Goal: Task Accomplishment & Management: Use online tool/utility

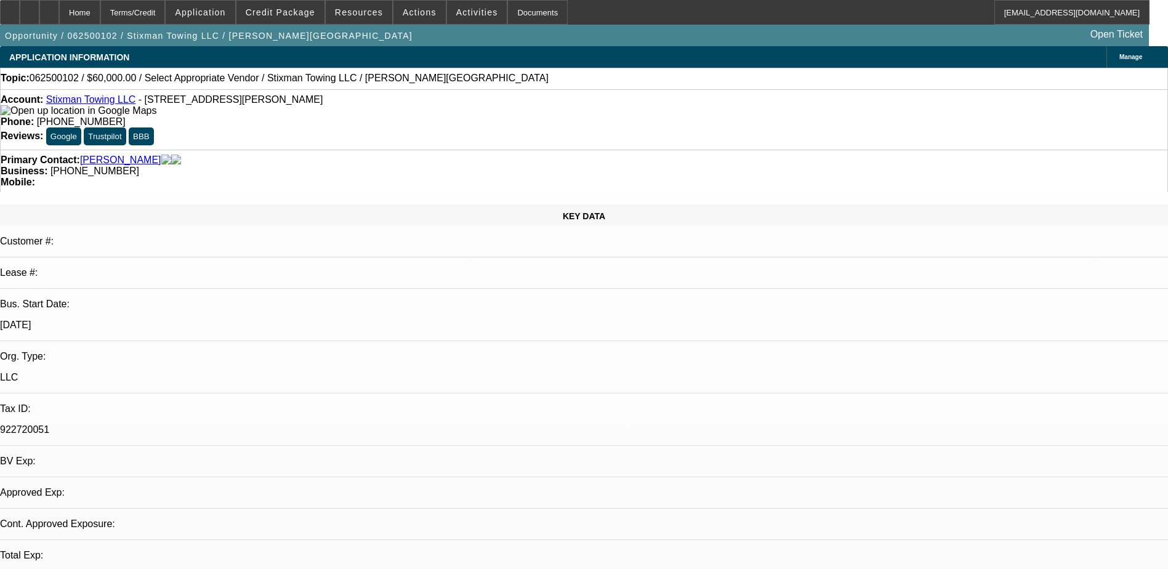
select select "0"
select select "2"
select select "0.1"
select select "1"
select select "2"
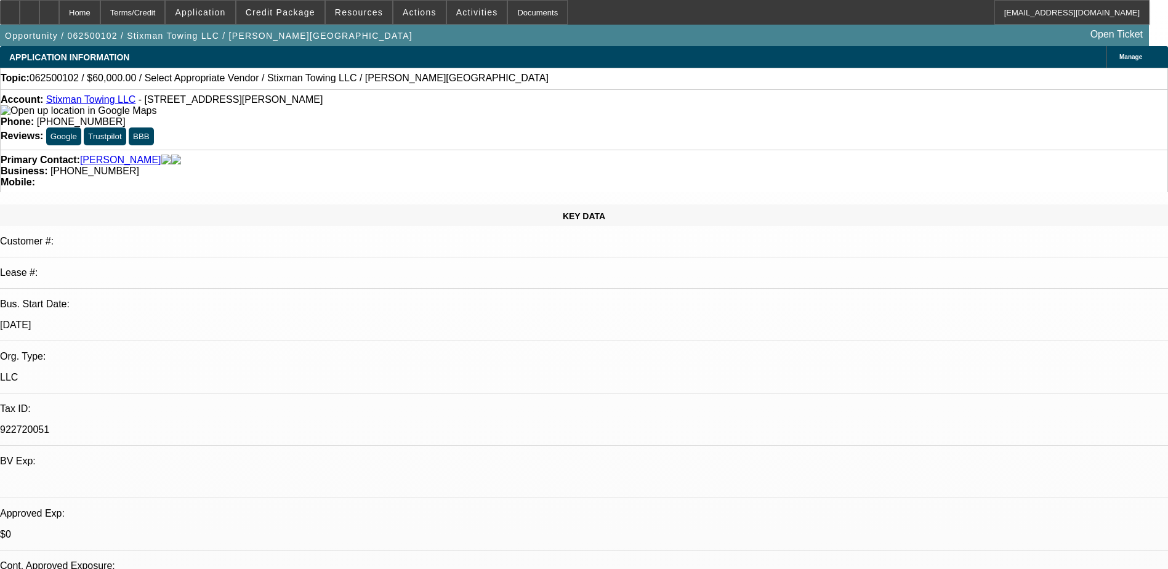
select select "4"
click at [76, 99] on link "Stixman Towing LLC" at bounding box center [91, 99] width 90 height 10
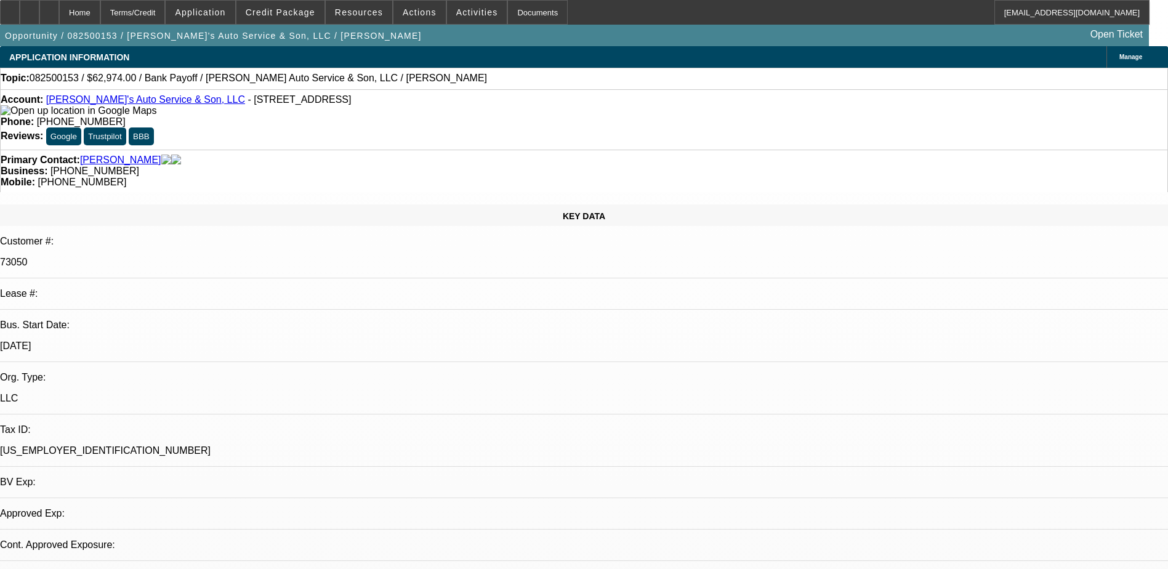
select select "0"
select select "2"
select select "0.1"
select select "4"
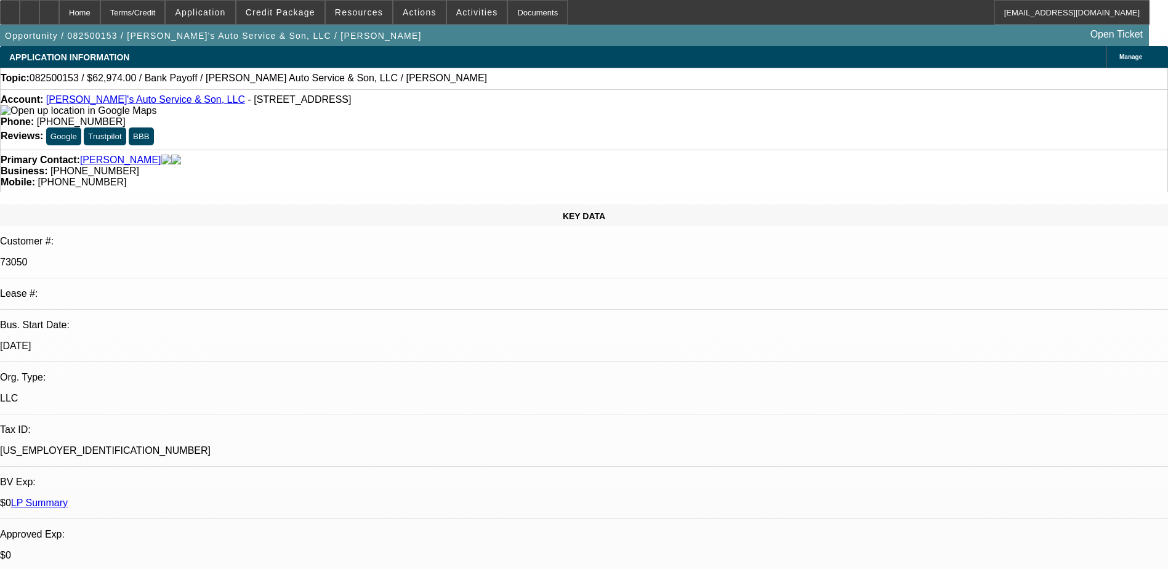
click at [527, 63] on div "APPLICATION INFORMATION Manage" at bounding box center [584, 57] width 1168 height 22
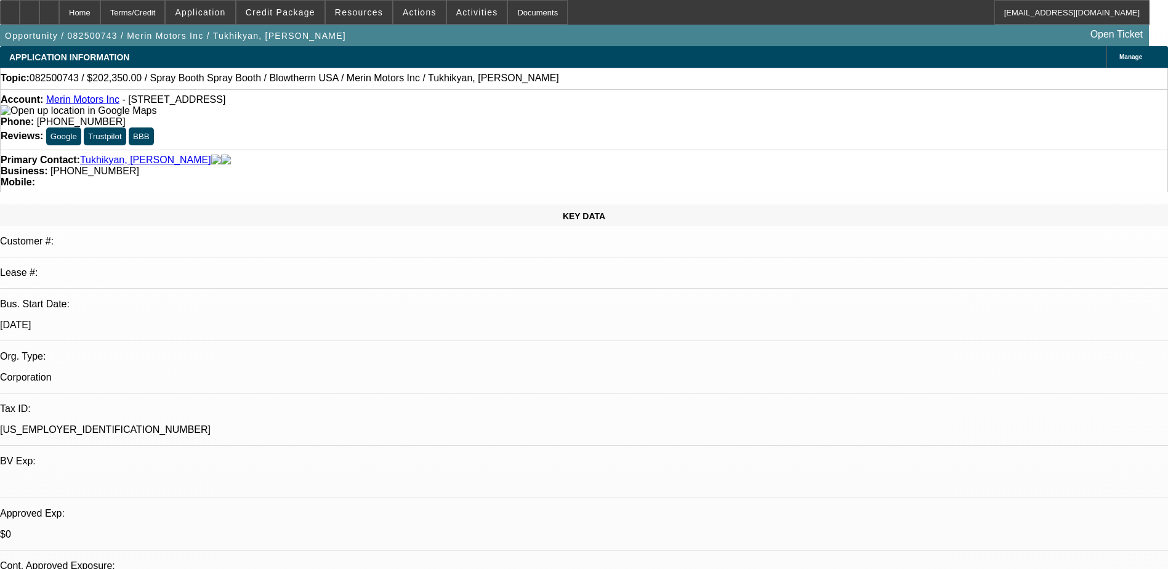
select select "0"
select select "0.1"
select select "0.2"
select select "2"
select select "0.1"
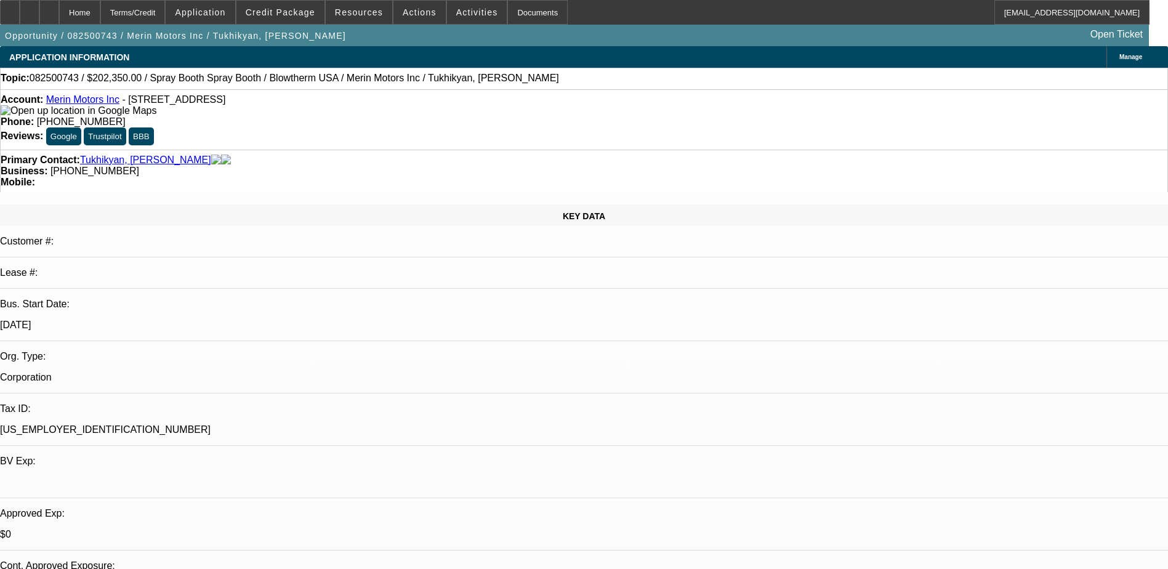
select select "1"
select select "4"
select select "1"
select select "2"
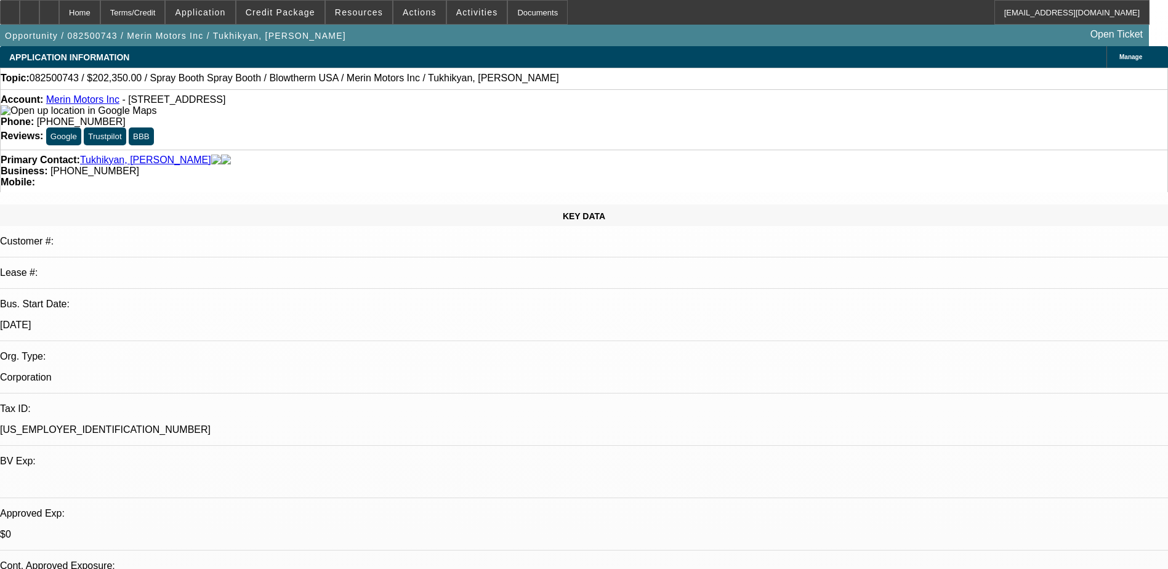
select select "4"
drag, startPoint x: 487, startPoint y: 102, endPoint x: 429, endPoint y: 102, distance: 58.5
click at [429, 116] on div "Phone: (707) 990-9990" at bounding box center [584, 121] width 1167 height 11
drag, startPoint x: 429, startPoint y: 102, endPoint x: 474, endPoint y: 100, distance: 45.0
copy span "(707) 990-9990"
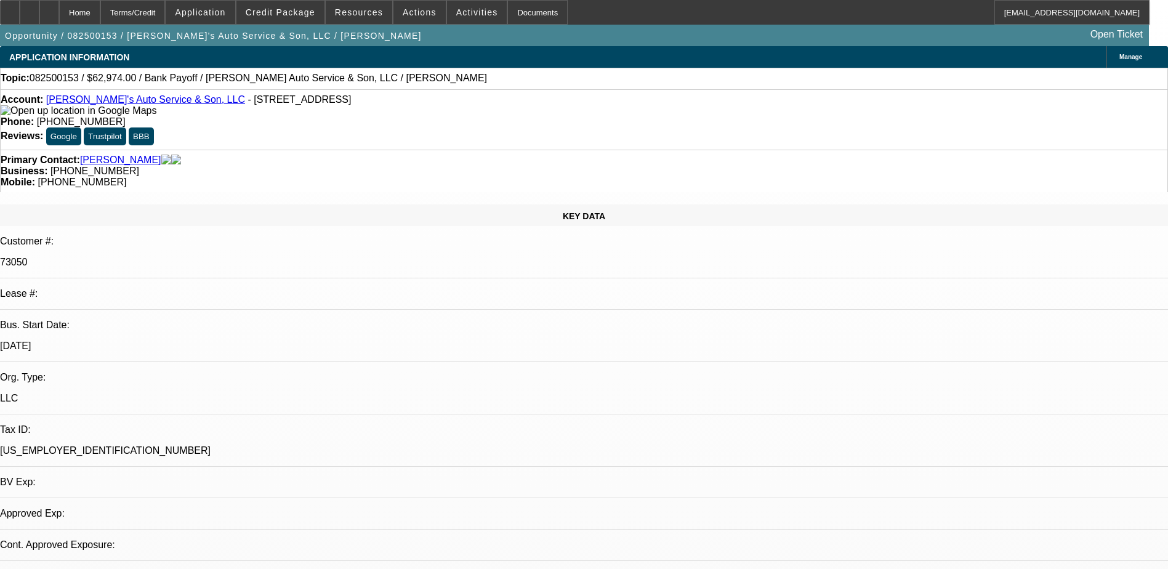
select select "0"
select select "2"
select select "0.1"
select select "1"
select select "2"
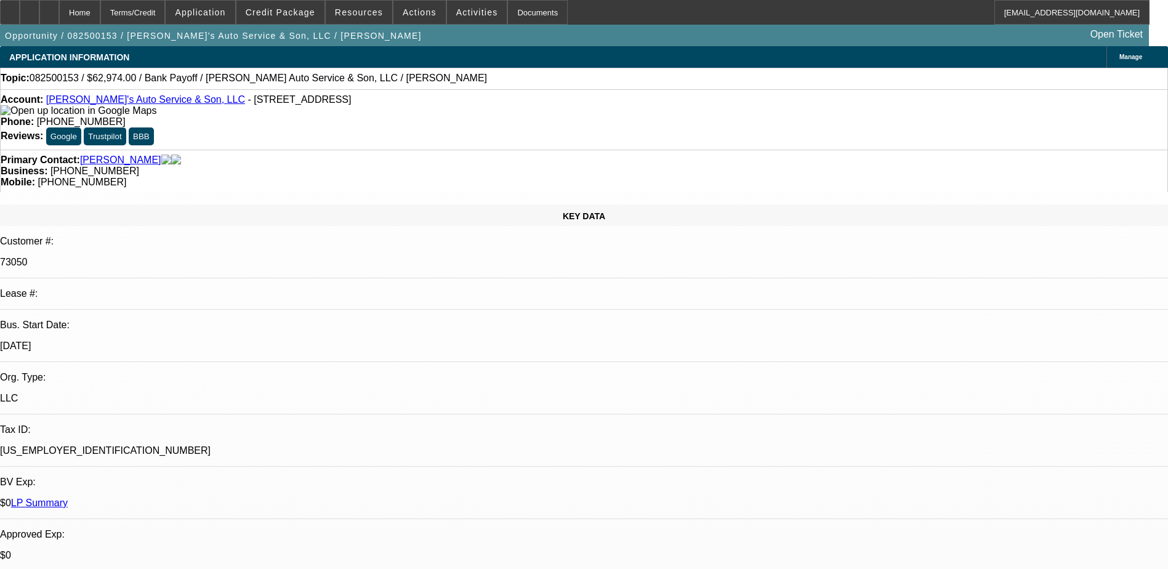
select select "4"
click at [120, 102] on link "Hank's Auto Service & Son, LLC" at bounding box center [145, 99] width 199 height 10
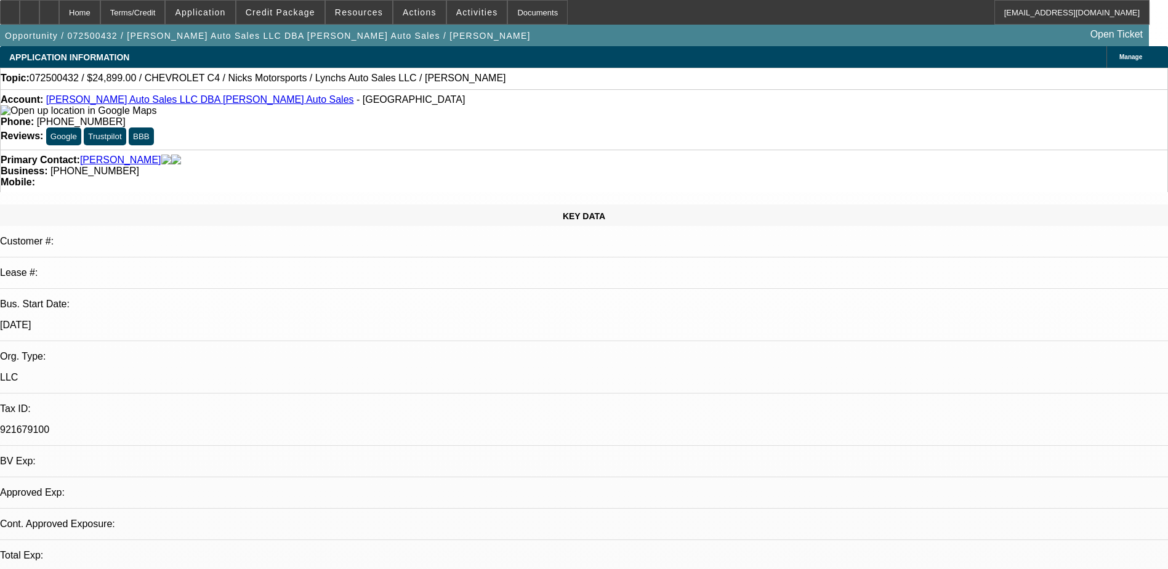
select select "0"
select select "2"
select select "0.1"
select select "1"
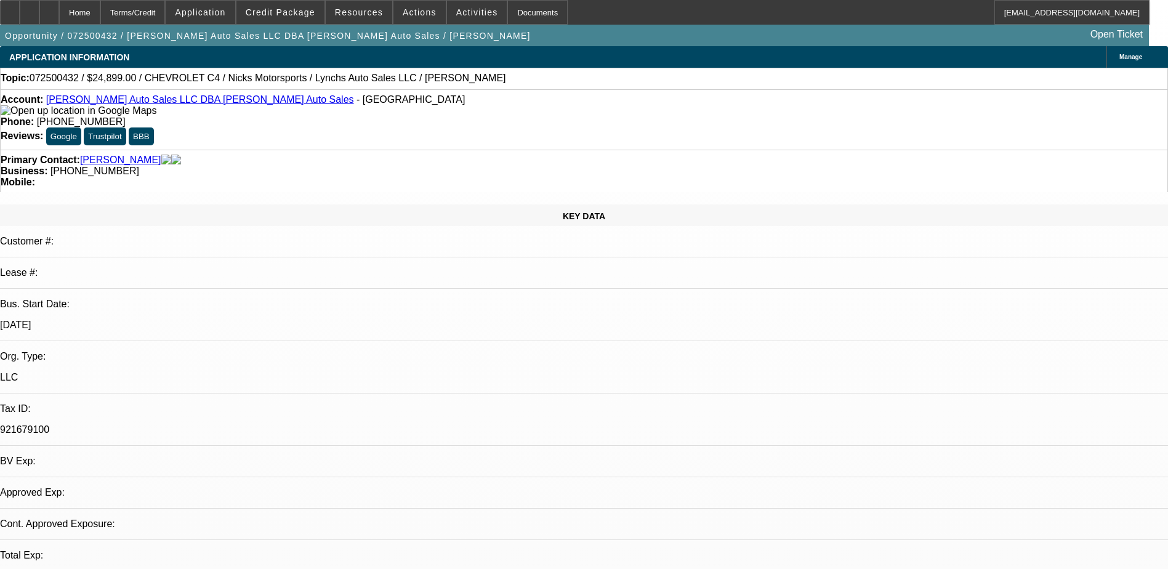
select select "4"
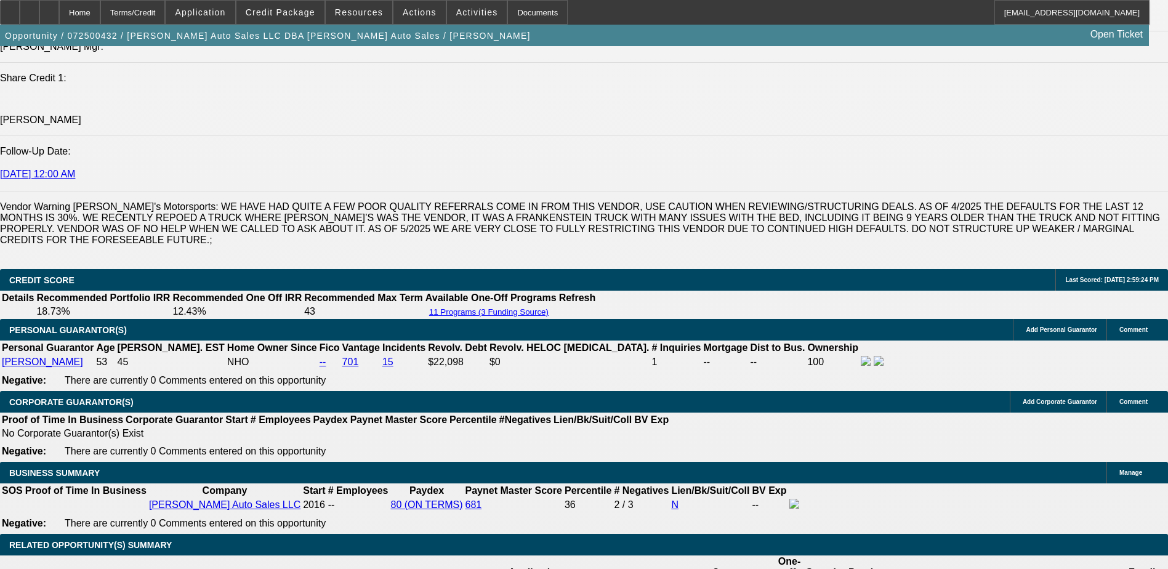
scroll to position [1786, 0]
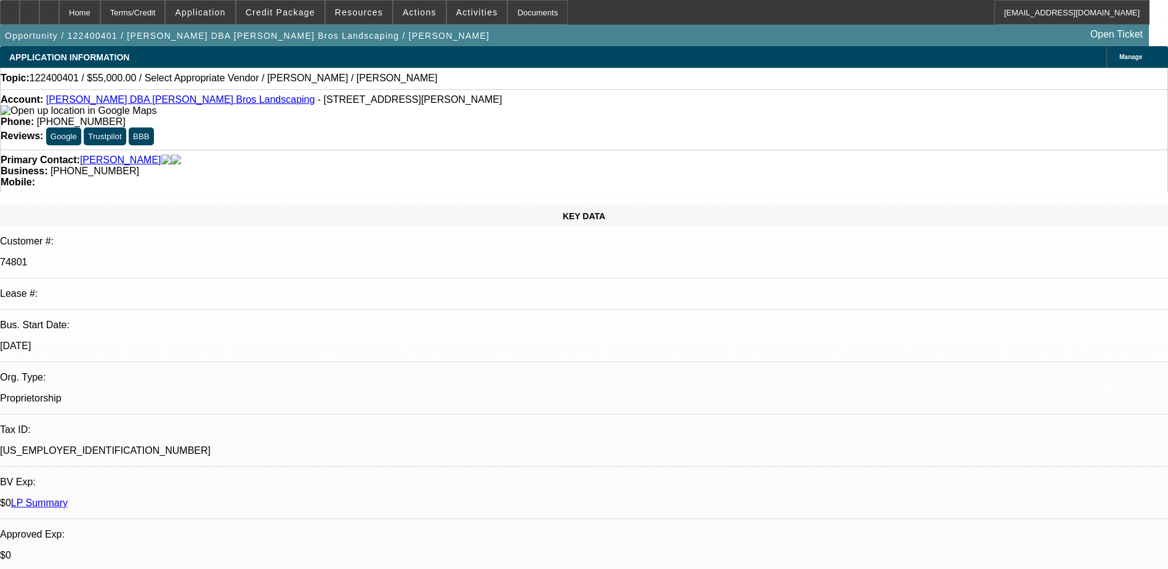
select select "0"
select select "2"
select select "0.1"
select select "0"
select select "2"
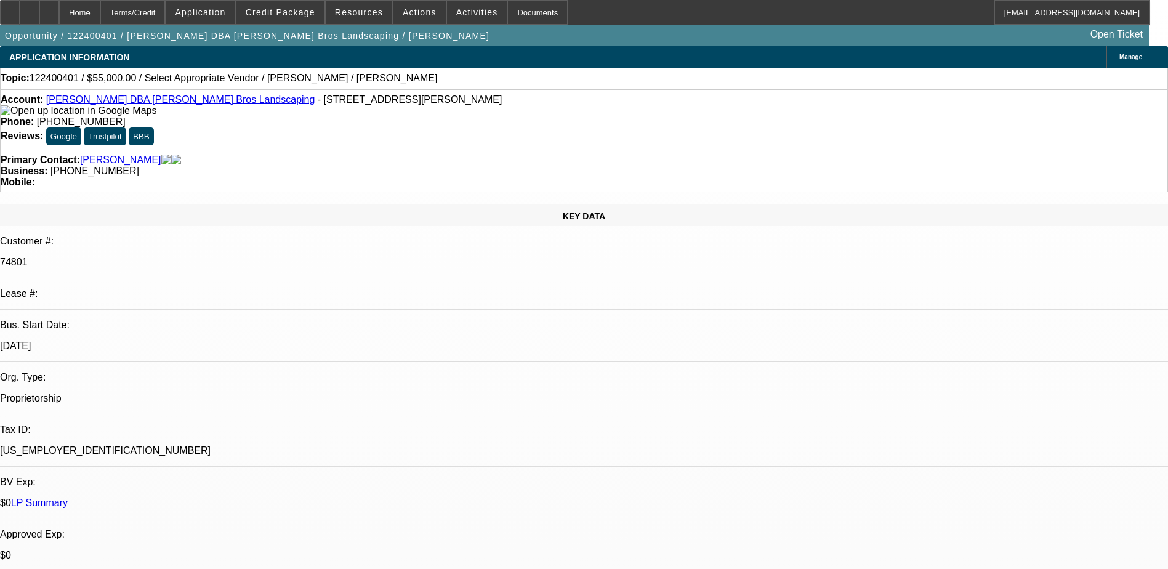
select select "0.1"
select select "1"
select select "2"
select select "4"
select select "1"
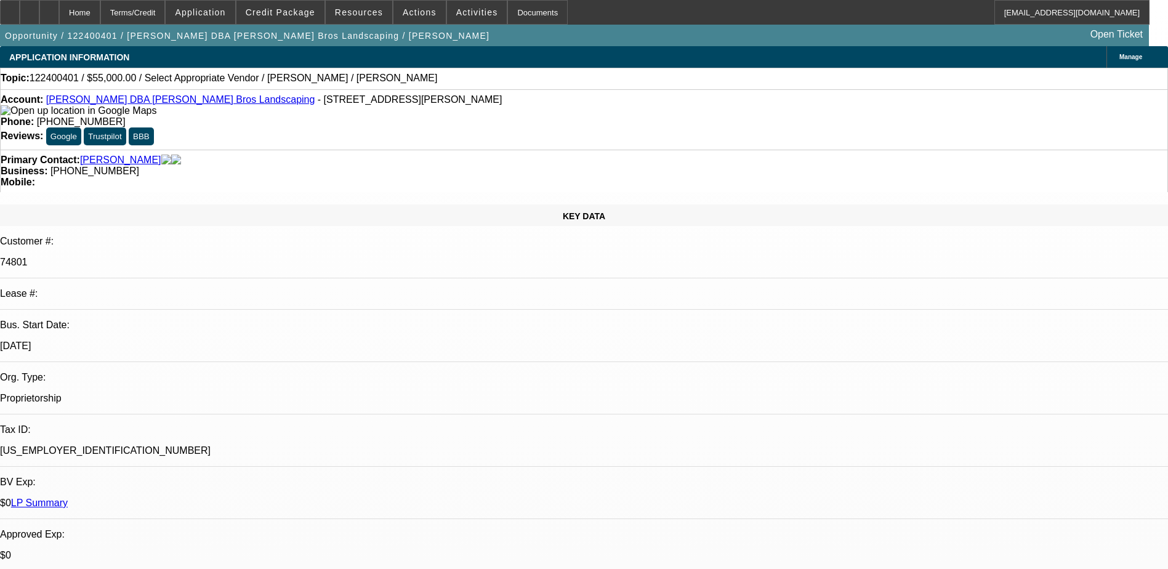
select select "2"
select select "4"
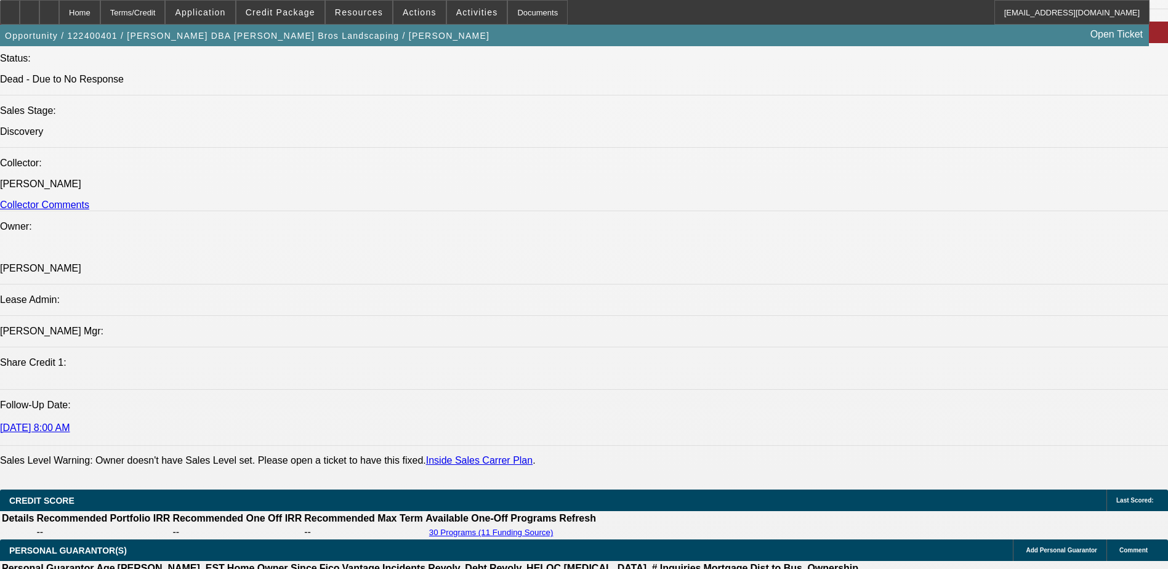
scroll to position [1786, 0]
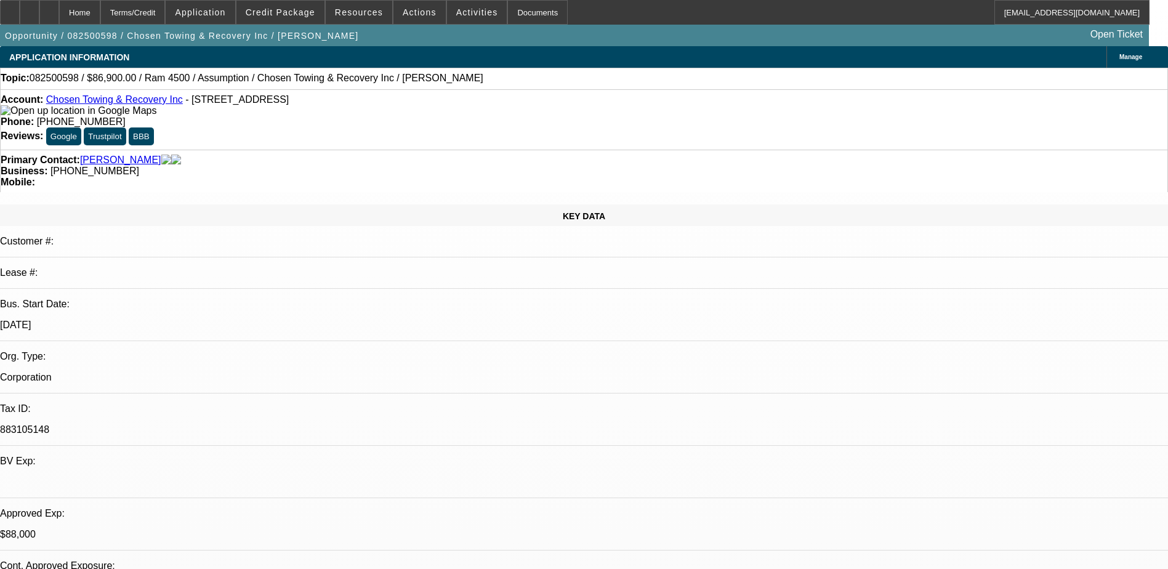
select select "0"
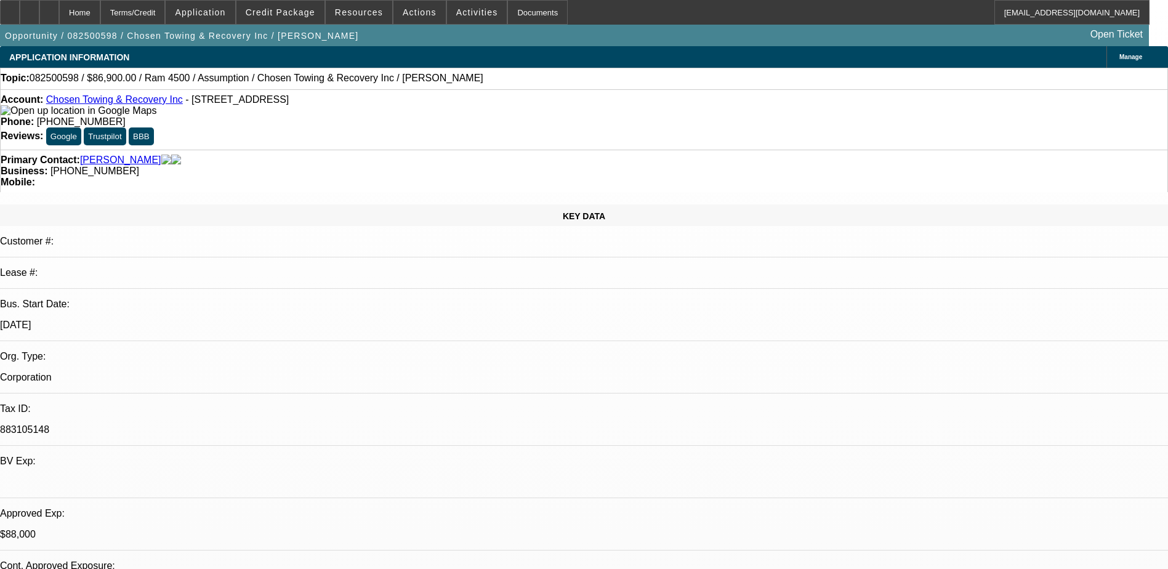
select select "0"
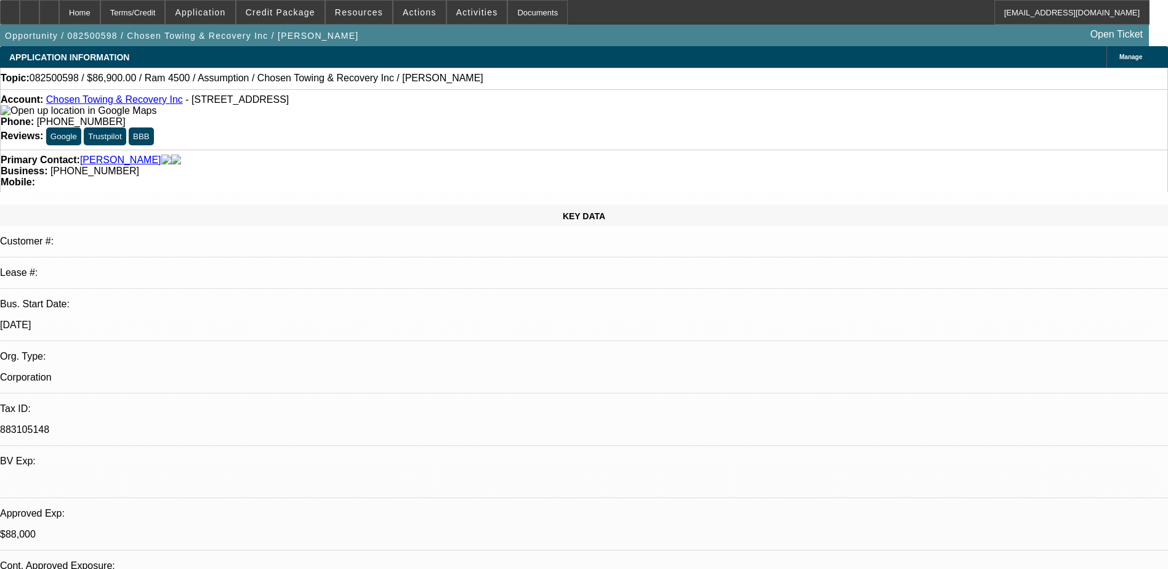
select select "2"
select select "0.1"
select select "1"
select select "6"
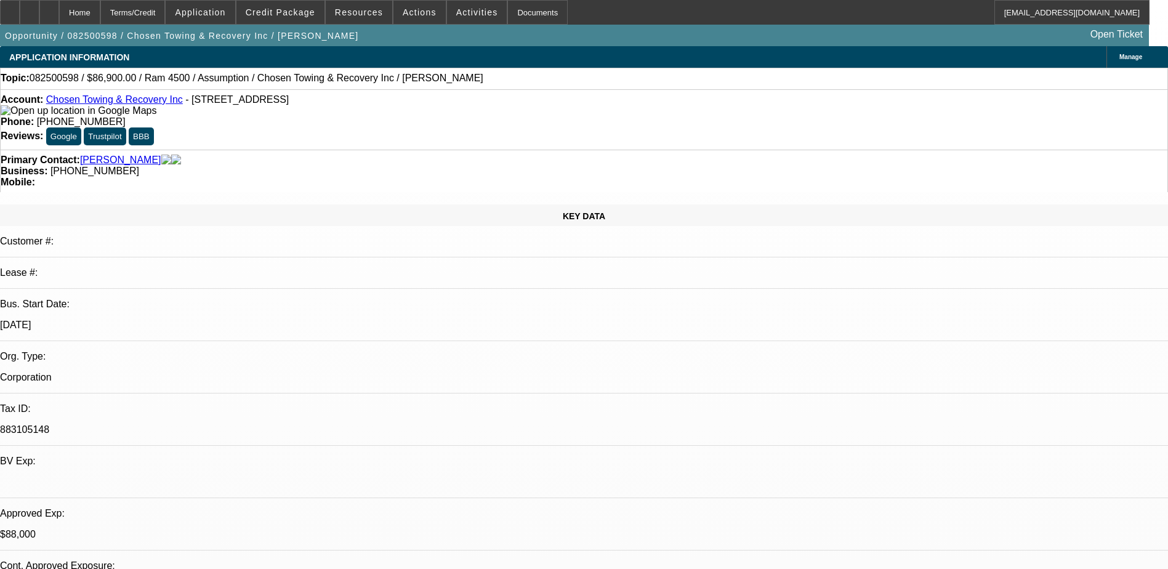
select select "1"
select select "6"
select select "1"
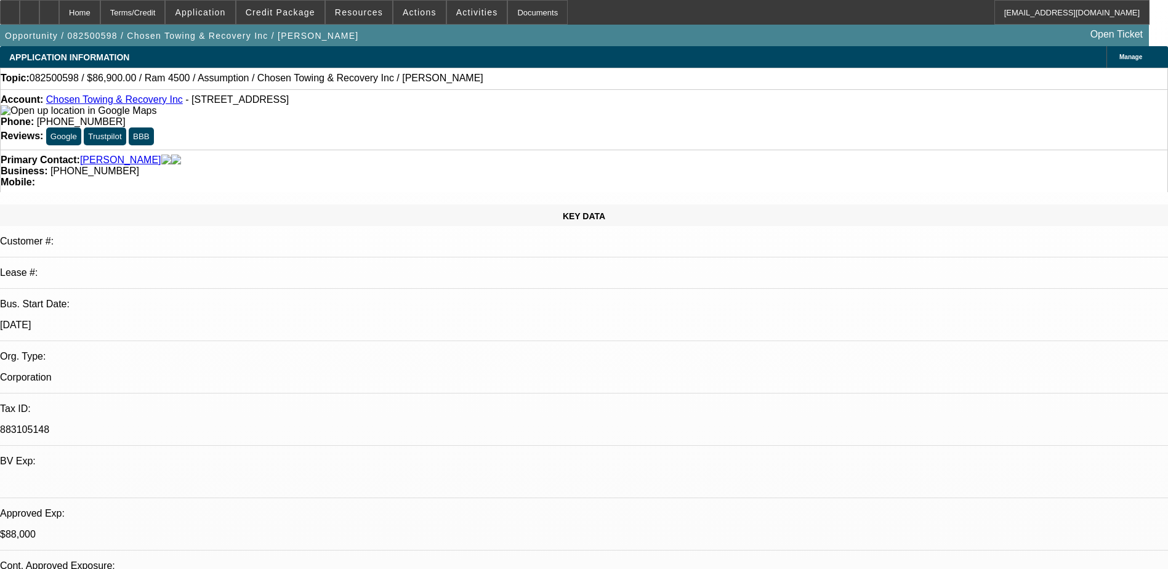
select select "6"
select select "1"
select select "2"
select select "4"
drag, startPoint x: 488, startPoint y: 105, endPoint x: 429, endPoint y: 107, distance: 59.8
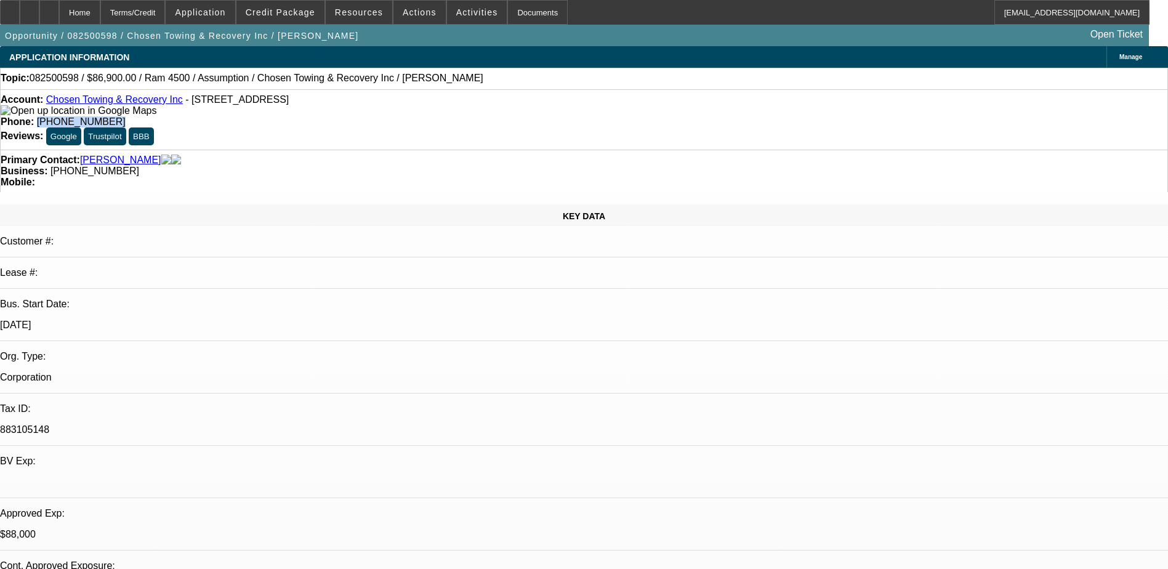
click at [429, 116] on div "Phone: [PHONE_NUMBER]" at bounding box center [584, 121] width 1167 height 11
drag, startPoint x: 444, startPoint y: 107, endPoint x: 475, endPoint y: 102, distance: 31.2
copy span "[PHONE_NUMBER]"
click at [360, 103] on div "Account: Chosen Towing & Recovery Inc - [STREET_ADDRESS]" at bounding box center [584, 105] width 1167 height 22
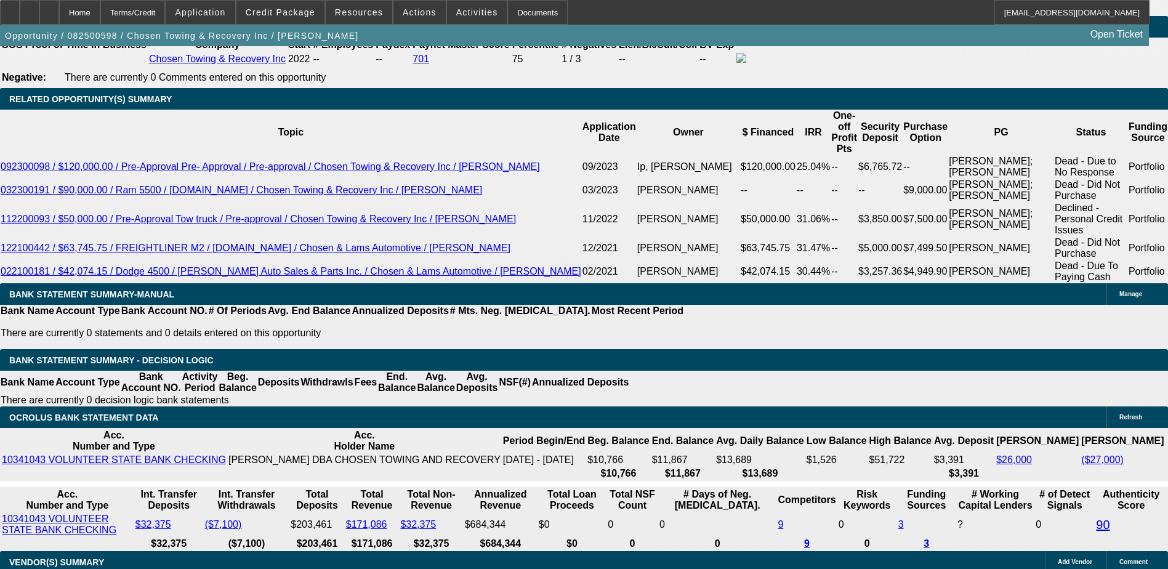
scroll to position [2032, 0]
